Goal: Task Accomplishment & Management: Manage account settings

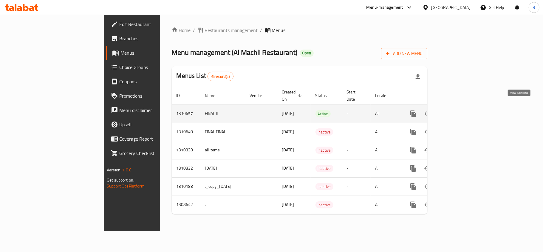
click at [460, 110] on icon "enhanced table" at bounding box center [456, 113] width 7 height 7
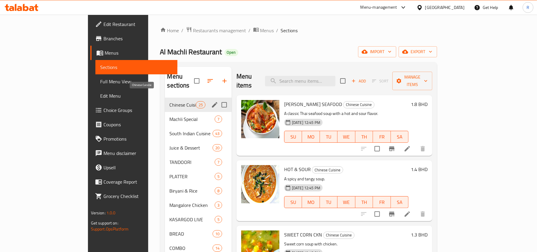
click at [170, 101] on span "Chinese Cuisine" at bounding box center [183, 104] width 26 height 7
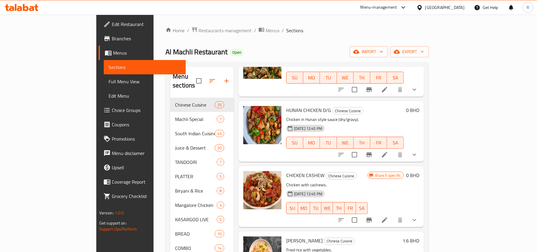
scroll to position [985, 0]
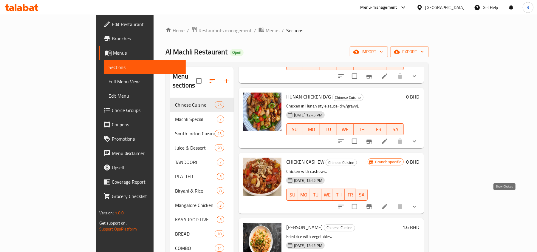
click at [418, 203] on icon "show more" at bounding box center [414, 206] width 7 height 7
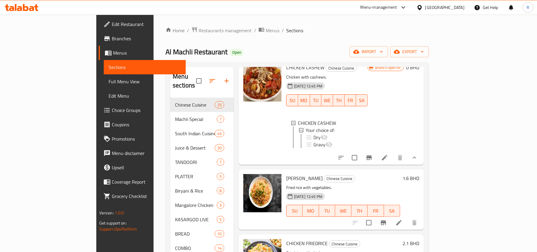
scroll to position [1104, 0]
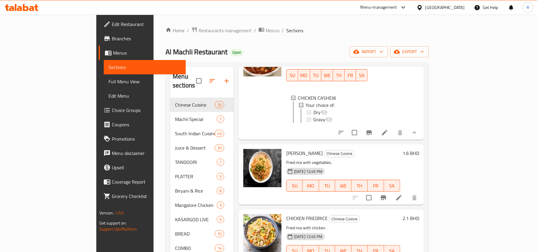
click at [393, 132] on li at bounding box center [384, 132] width 17 height 11
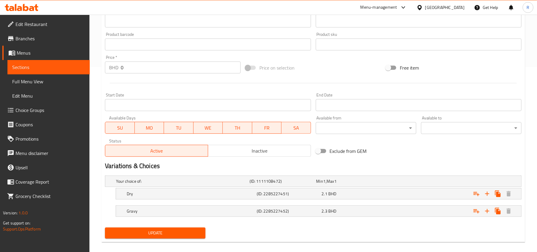
scroll to position [192, 0]
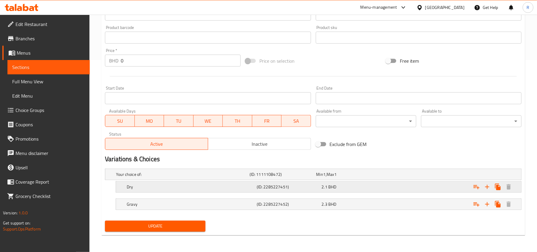
click at [318, 190] on div "(ID: 2285227451)" at bounding box center [288, 186] width 65 height 8
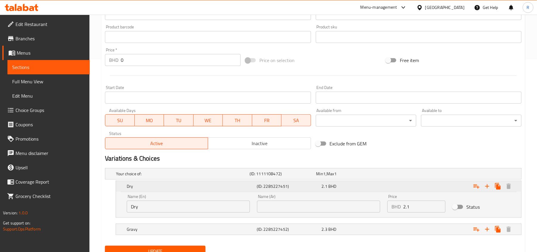
scroll to position [218, 0]
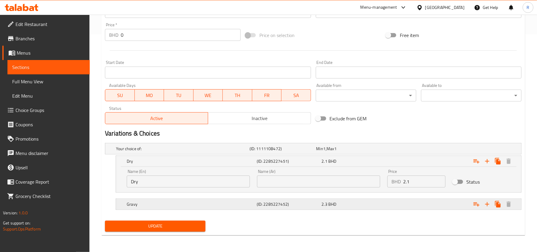
click at [322, 208] on div "Gravy (ID: 2285227452) 2.3 BHD" at bounding box center [321, 203] width 390 height 13
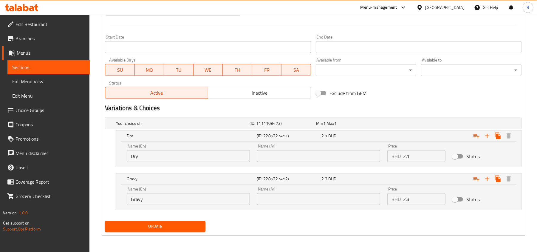
scroll to position [244, 0]
click at [272, 157] on input "text" at bounding box center [318, 156] width 123 height 12
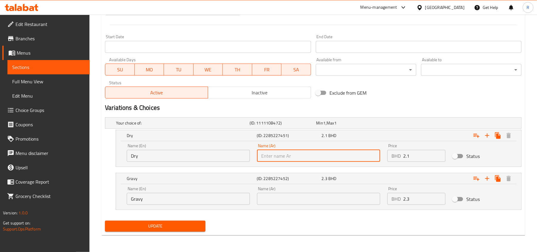
click at [154, 156] on input "Dry" at bounding box center [188, 156] width 123 height 12
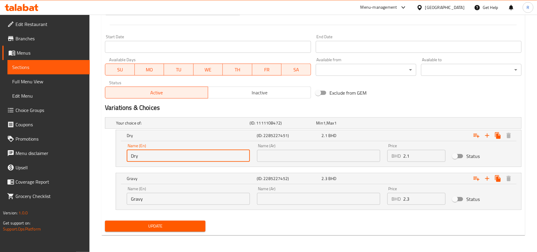
click at [154, 156] on input "Dry" at bounding box center [188, 156] width 123 height 12
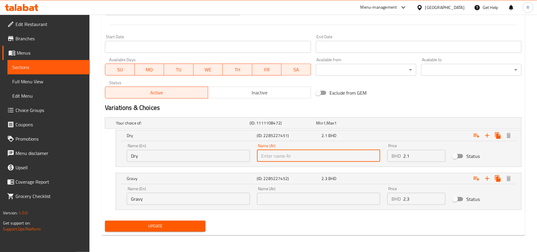
paste input "جاف"
type input "جاف"
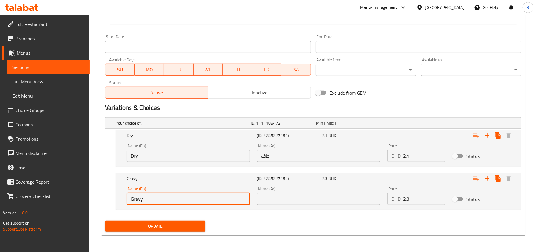
click at [206, 199] on input "Gravy" at bounding box center [188, 199] width 123 height 12
click at [137, 199] on input "Gravy" at bounding box center [188, 199] width 123 height 12
click at [277, 193] on input "text" at bounding box center [318, 199] width 123 height 12
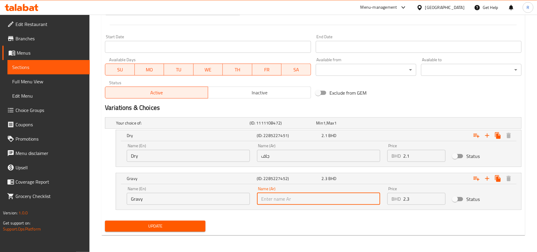
paste input "مرق"
type input "مرق"
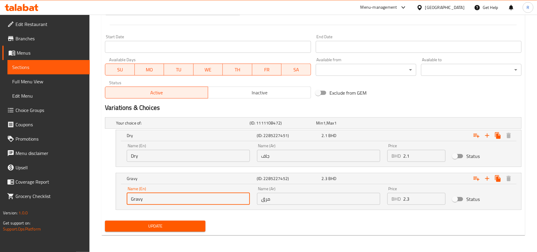
click at [159, 197] on input "Gravy" at bounding box center [188, 199] width 123 height 12
click at [267, 197] on input "مرق" at bounding box center [318, 199] width 123 height 12
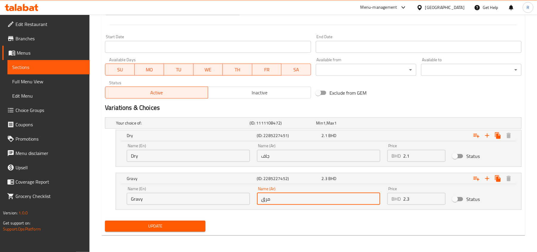
click at [267, 197] on input "مرق" at bounding box center [318, 199] width 123 height 12
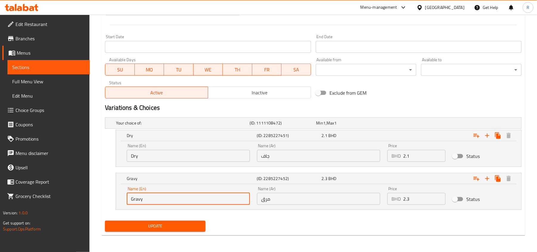
click at [137, 199] on input "Gravy" at bounding box center [188, 199] width 123 height 12
paste input "Broth"
type input "Broth"
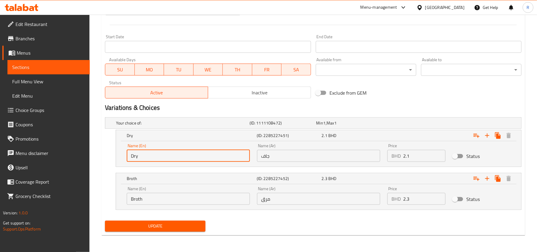
click at [143, 150] on input "Dry" at bounding box center [188, 156] width 123 height 12
click at [159, 226] on span "Update" at bounding box center [155, 225] width 91 height 7
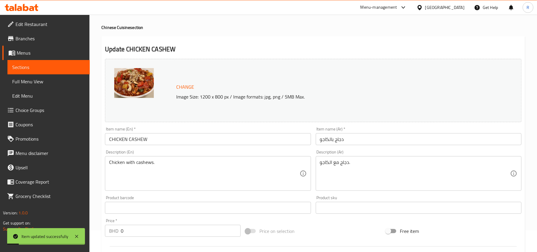
scroll to position [0, 0]
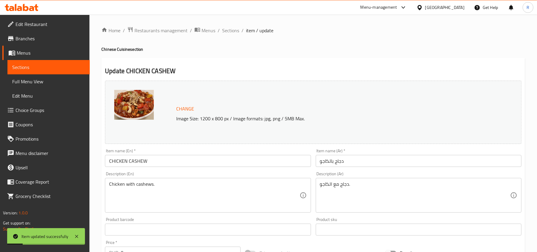
click at [231, 28] on span "Sections" at bounding box center [230, 30] width 17 height 7
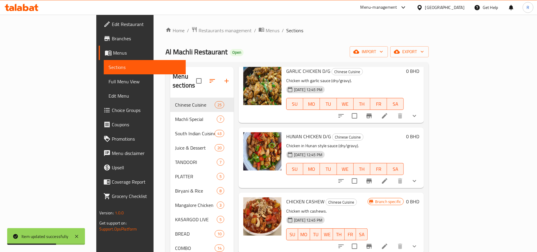
scroll to position [1025, 0]
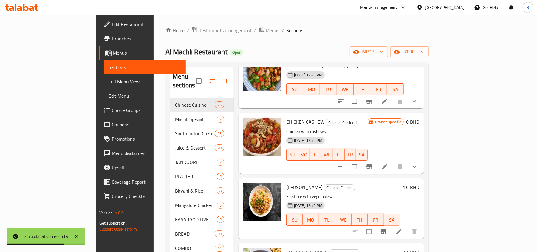
click at [393, 161] on li at bounding box center [384, 166] width 17 height 11
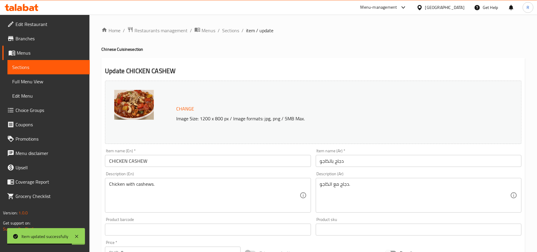
scroll to position [192, 0]
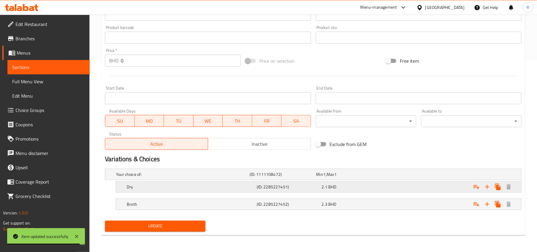
click at [235, 189] on h5 "Dry" at bounding box center [191, 187] width 128 height 6
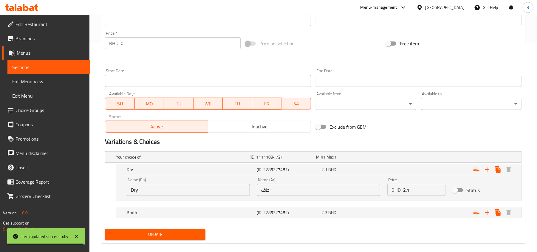
scroll to position [218, 0]
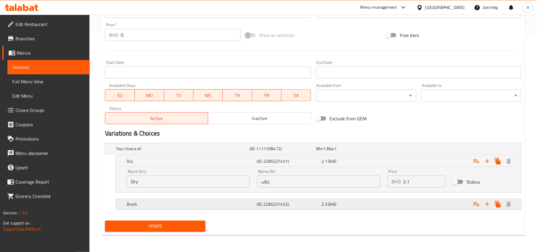
click at [240, 204] on h5 "Broth" at bounding box center [191, 204] width 128 height 6
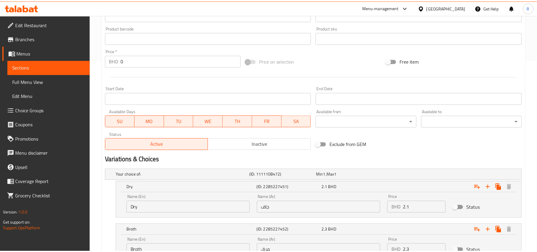
scroll to position [244, 0]
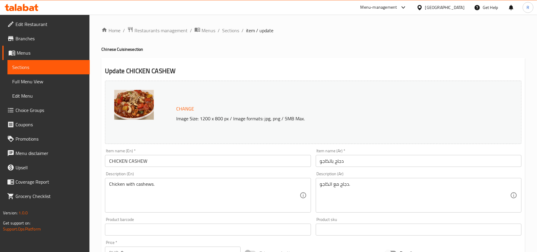
click at [44, 109] on span "Choice Groups" at bounding box center [50, 109] width 69 height 7
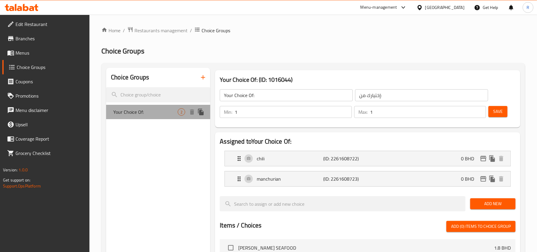
click at [145, 108] on span "Your Choice Of:" at bounding box center [145, 111] width 64 height 7
